Goal: Navigation & Orientation: Find specific page/section

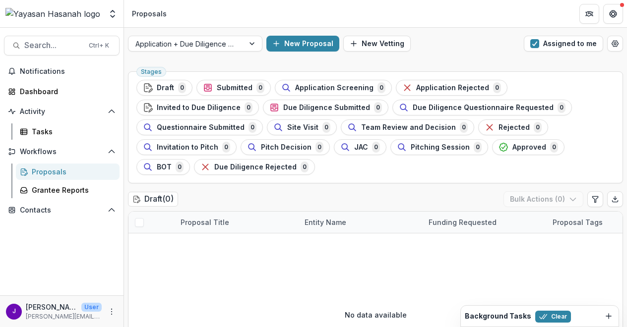
click at [212, 46] on div at bounding box center [186, 44] width 102 height 12
click at [192, 21] on header "Proposals" at bounding box center [375, 13] width 503 height 27
click at [212, 46] on div at bounding box center [186, 44] width 102 height 12
click at [191, 46] on div at bounding box center [186, 44] width 102 height 12
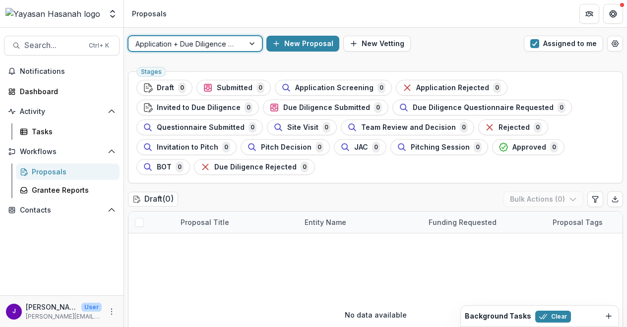
click at [191, 46] on div at bounding box center [186, 44] width 102 height 12
click at [213, 46] on div at bounding box center [186, 44] width 102 height 12
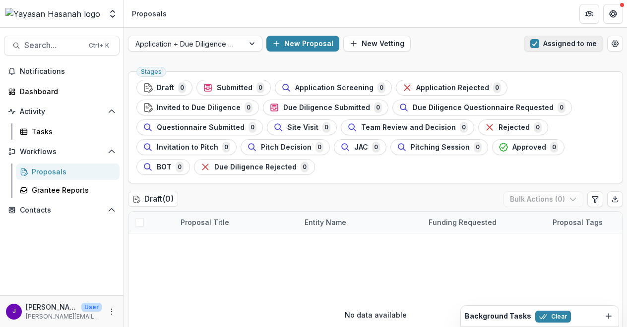
click at [528, 50] on button "Assigned to me" at bounding box center [563, 44] width 79 height 16
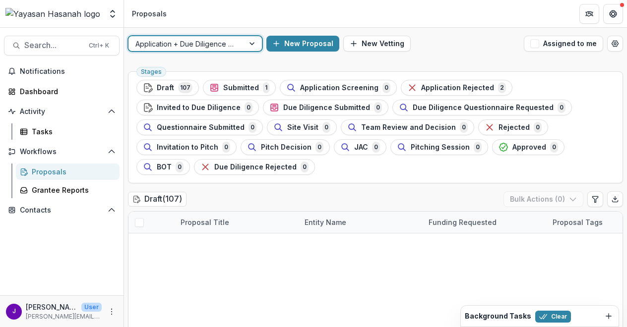
click at [200, 46] on div at bounding box center [186, 44] width 102 height 12
click at [229, 47] on div at bounding box center [186, 44] width 102 height 12
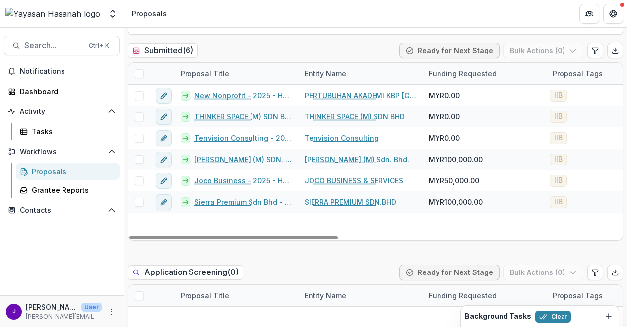
scroll to position [128, 0]
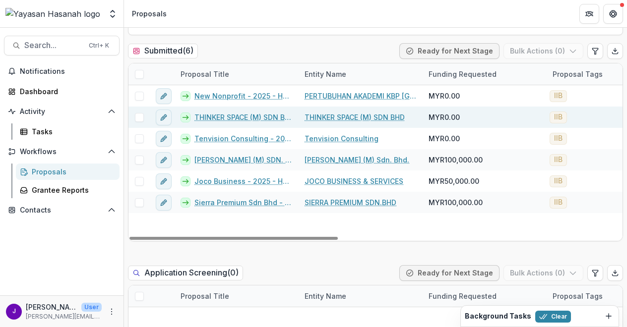
click at [236, 119] on link "THINKER SPACE (M) SDN BHD - 2025 - HSEF2025 - Iskandar Investment Berhad" at bounding box center [243, 117] width 98 height 10
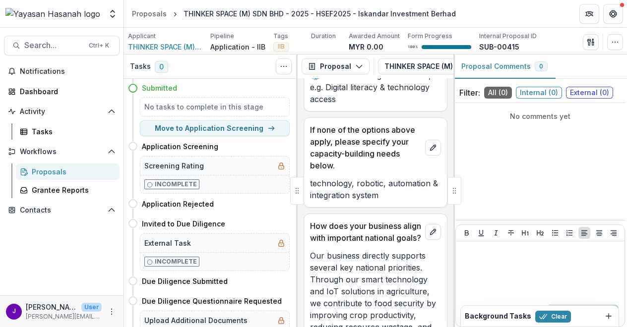
scroll to position [2998, 0]
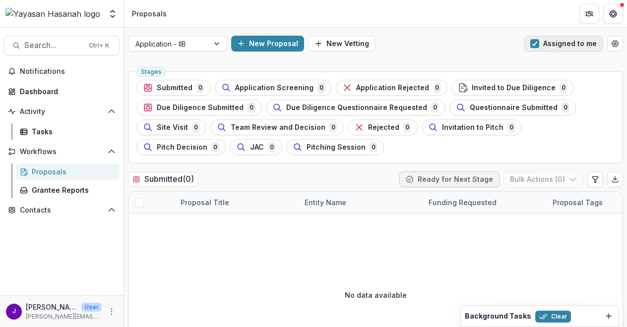
click at [534, 46] on span "button" at bounding box center [534, 43] width 9 height 9
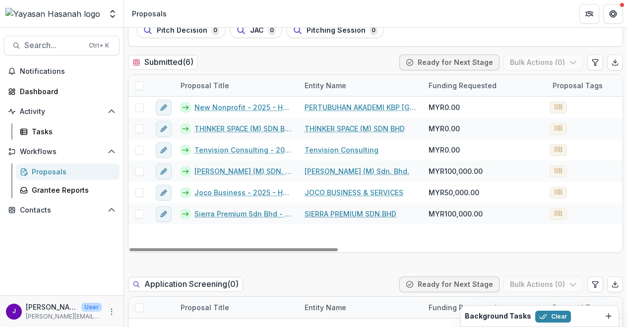
scroll to position [118, 0]
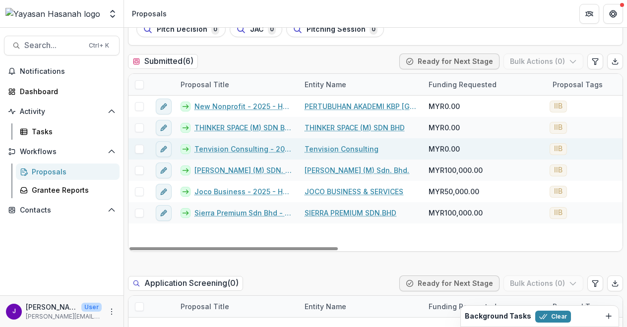
click at [253, 147] on link "Tenvision Consulting - 2025 - HSEF2025 - Iskandar Investment Berhad" at bounding box center [243, 149] width 98 height 10
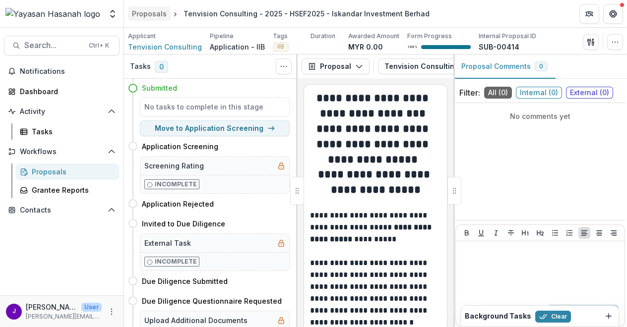
click at [147, 10] on div "Proposals" at bounding box center [149, 13] width 35 height 10
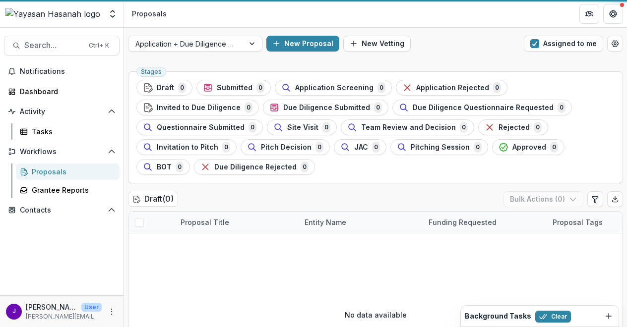
click at [489, 11] on header "Proposals" at bounding box center [375, 13] width 503 height 27
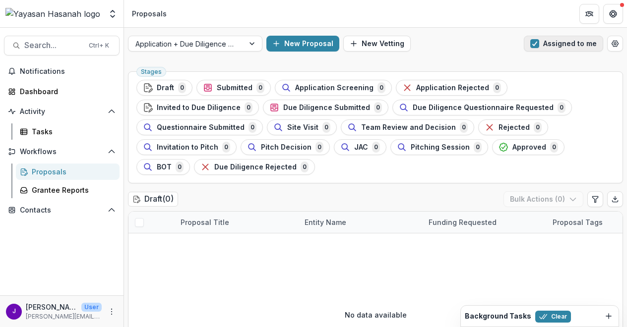
click at [538, 45] on button "Assigned to me" at bounding box center [563, 44] width 79 height 16
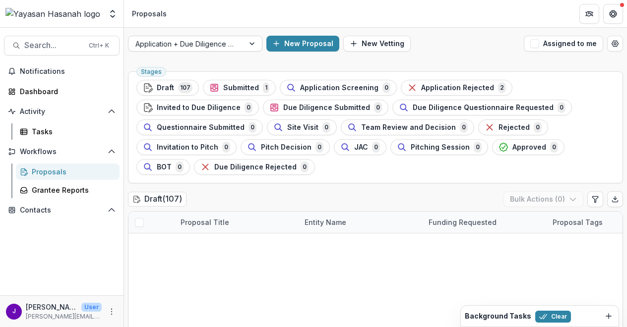
click at [209, 48] on div at bounding box center [186, 44] width 102 height 12
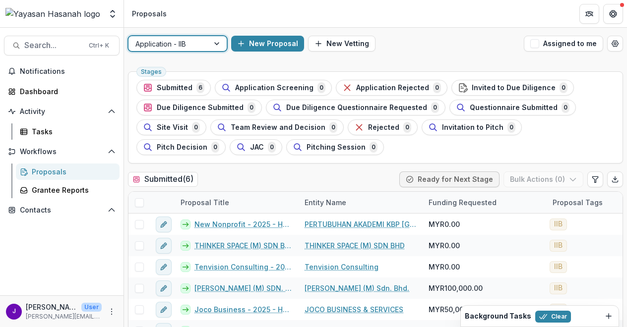
click at [430, 47] on div "New Proposal New Vetting" at bounding box center [375, 44] width 289 height 16
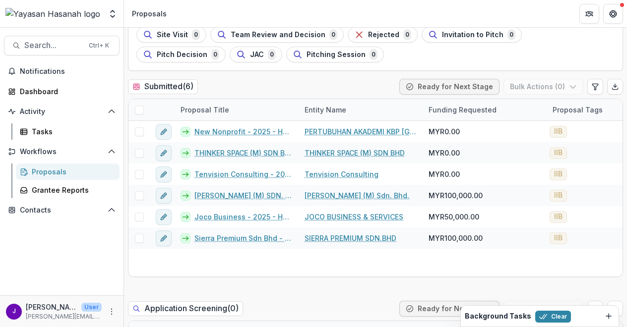
scroll to position [130, 0]
